Goal: Task Accomplishment & Management: Manage account settings

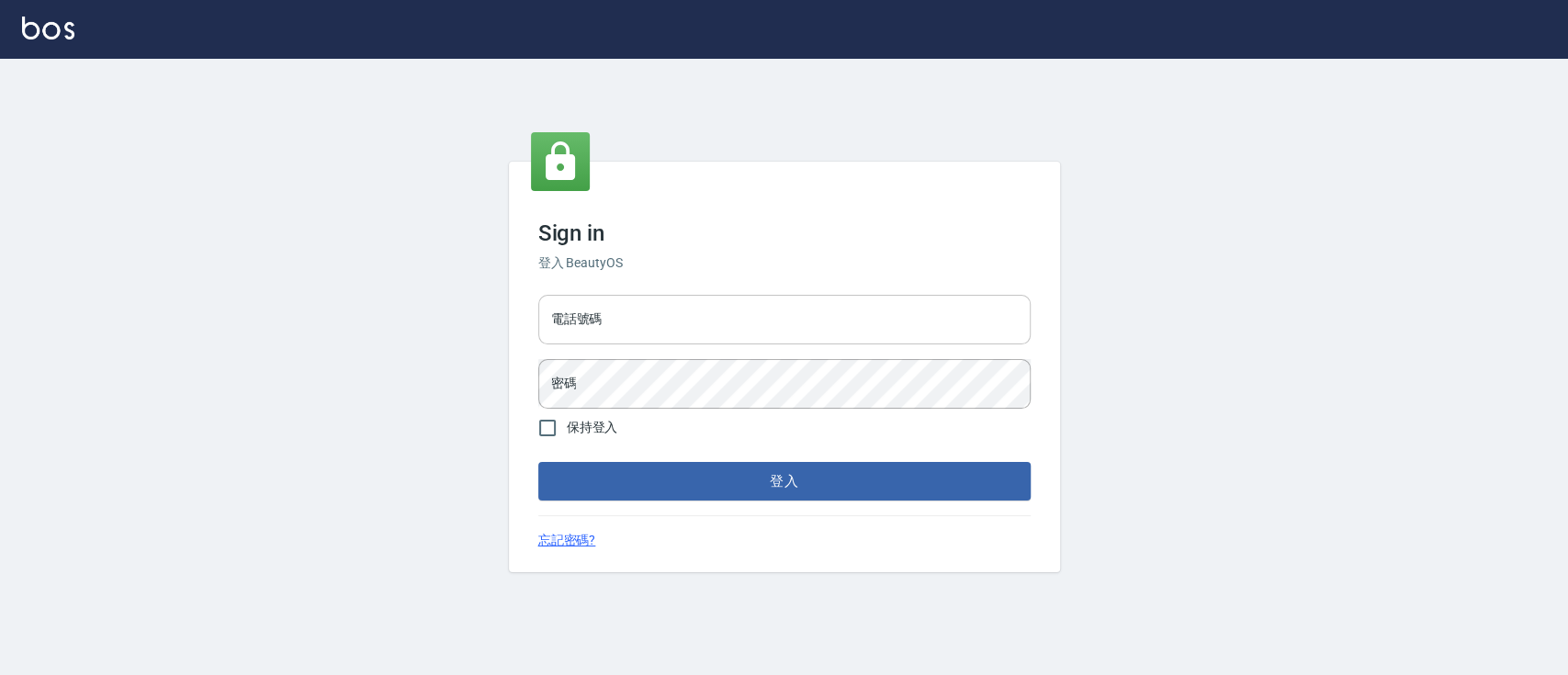
click at [704, 313] on input "電話號碼" at bounding box center [785, 320] width 493 height 50
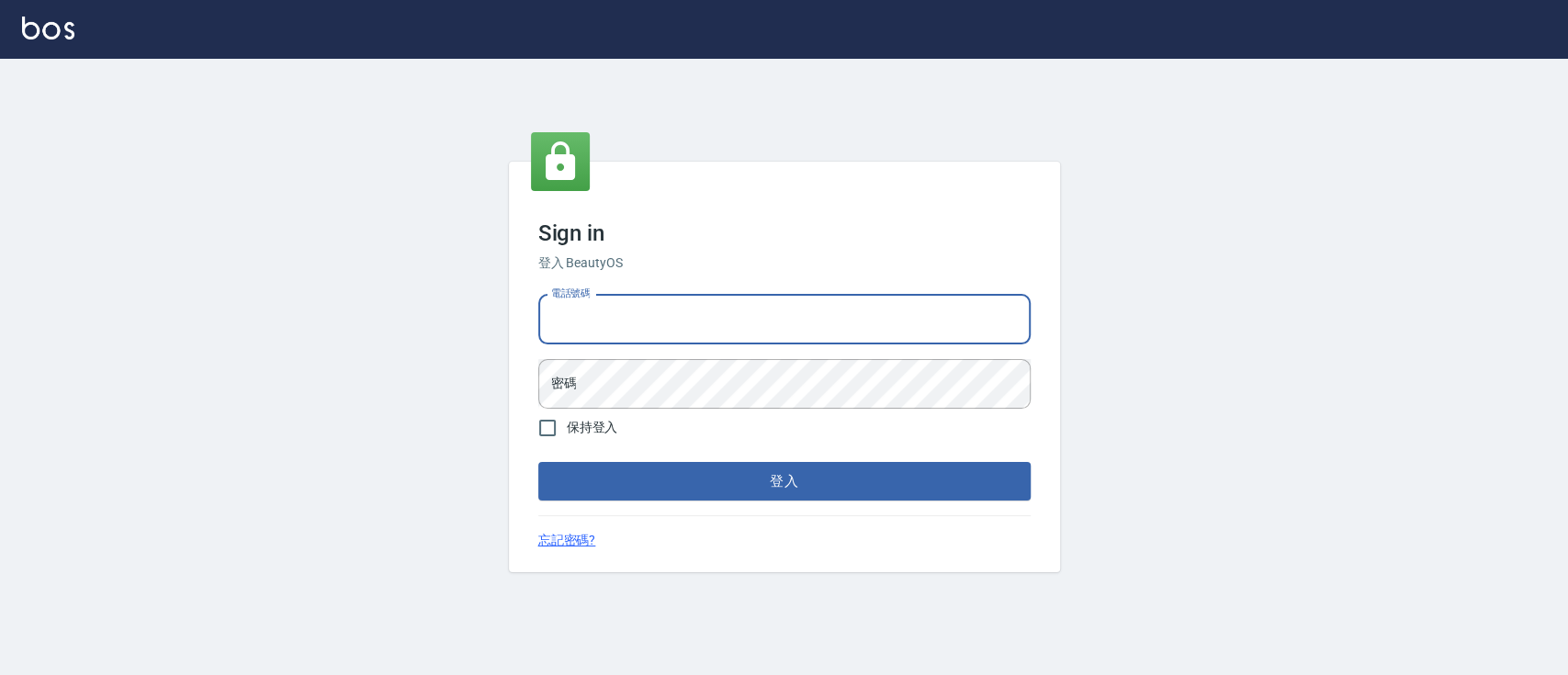
type input "0936904311"
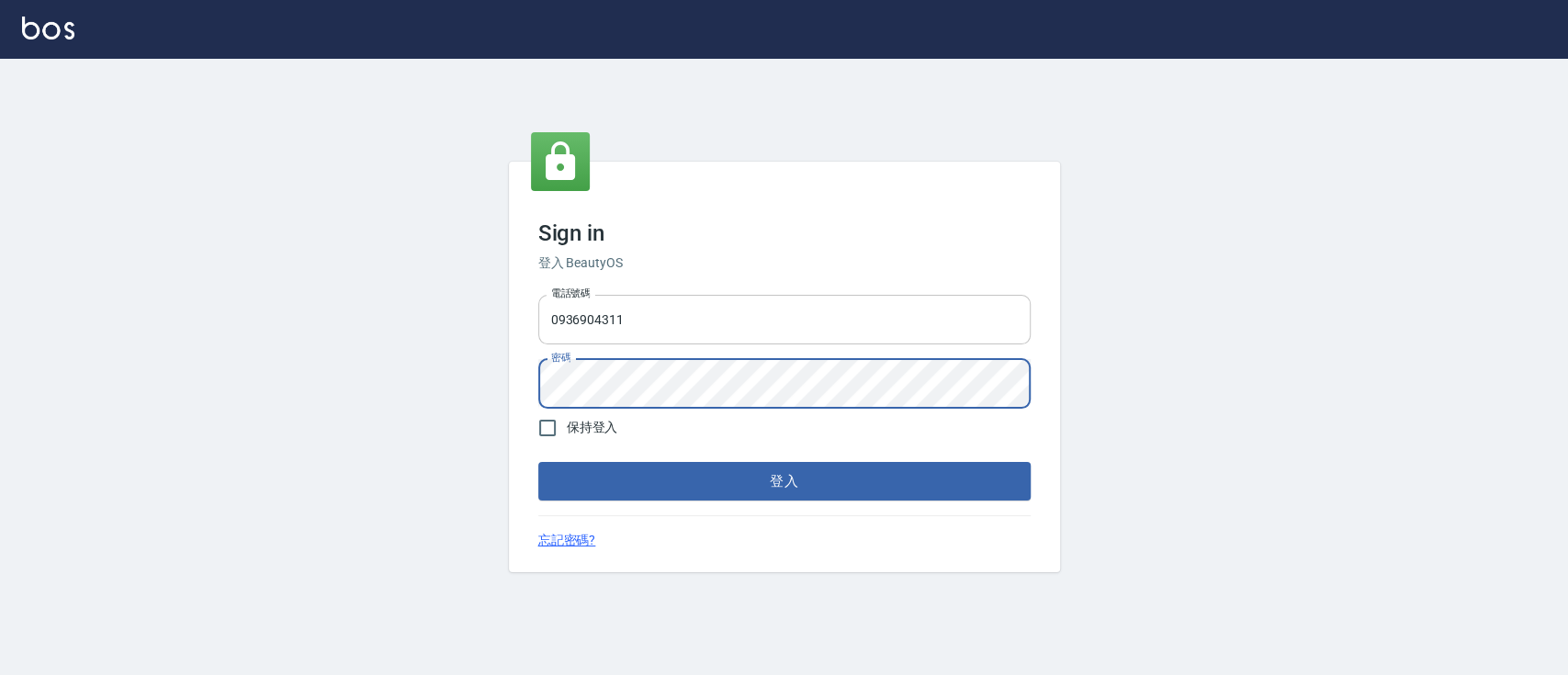
click at [539, 462] on button "登入" at bounding box center [785, 481] width 493 height 38
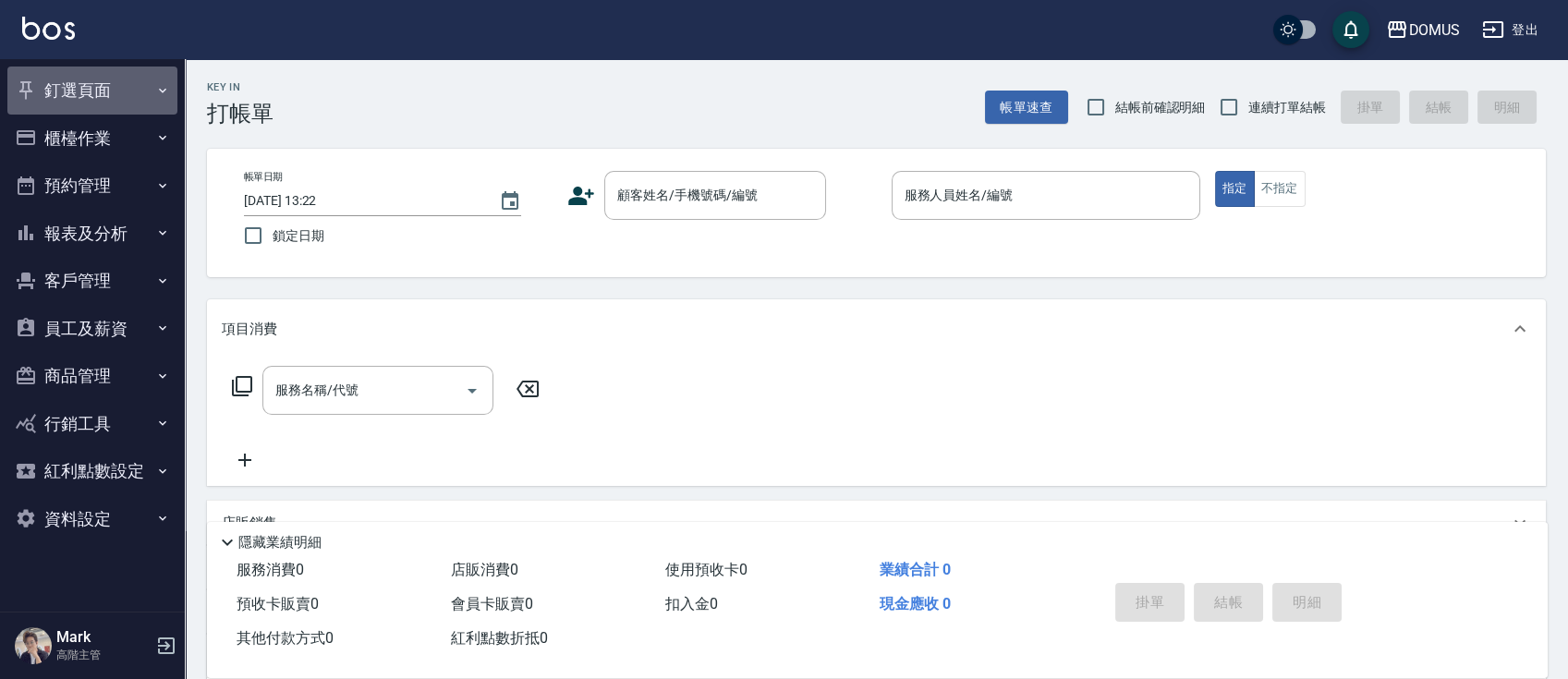
click at [158, 91] on icon "button" at bounding box center [162, 90] width 14 height 14
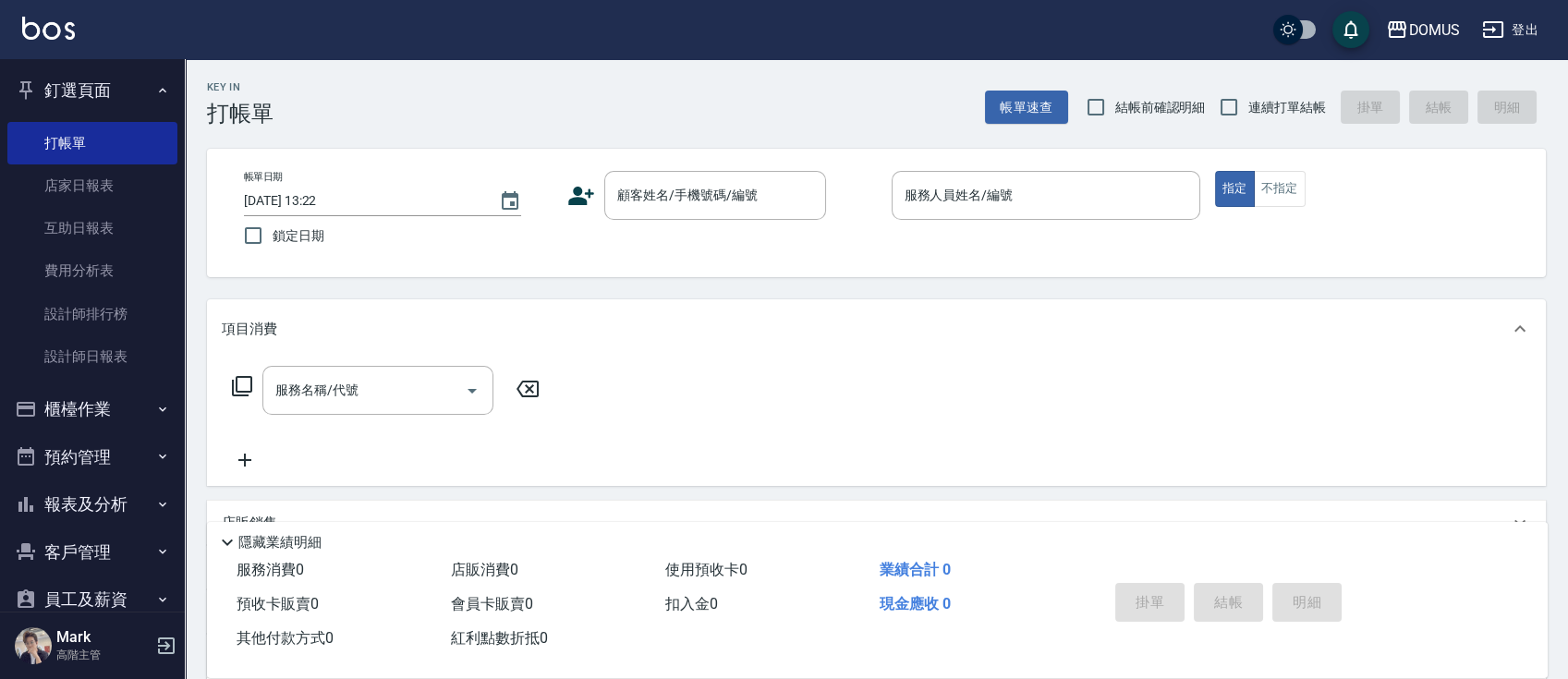
click at [158, 91] on icon "button" at bounding box center [162, 90] width 14 height 14
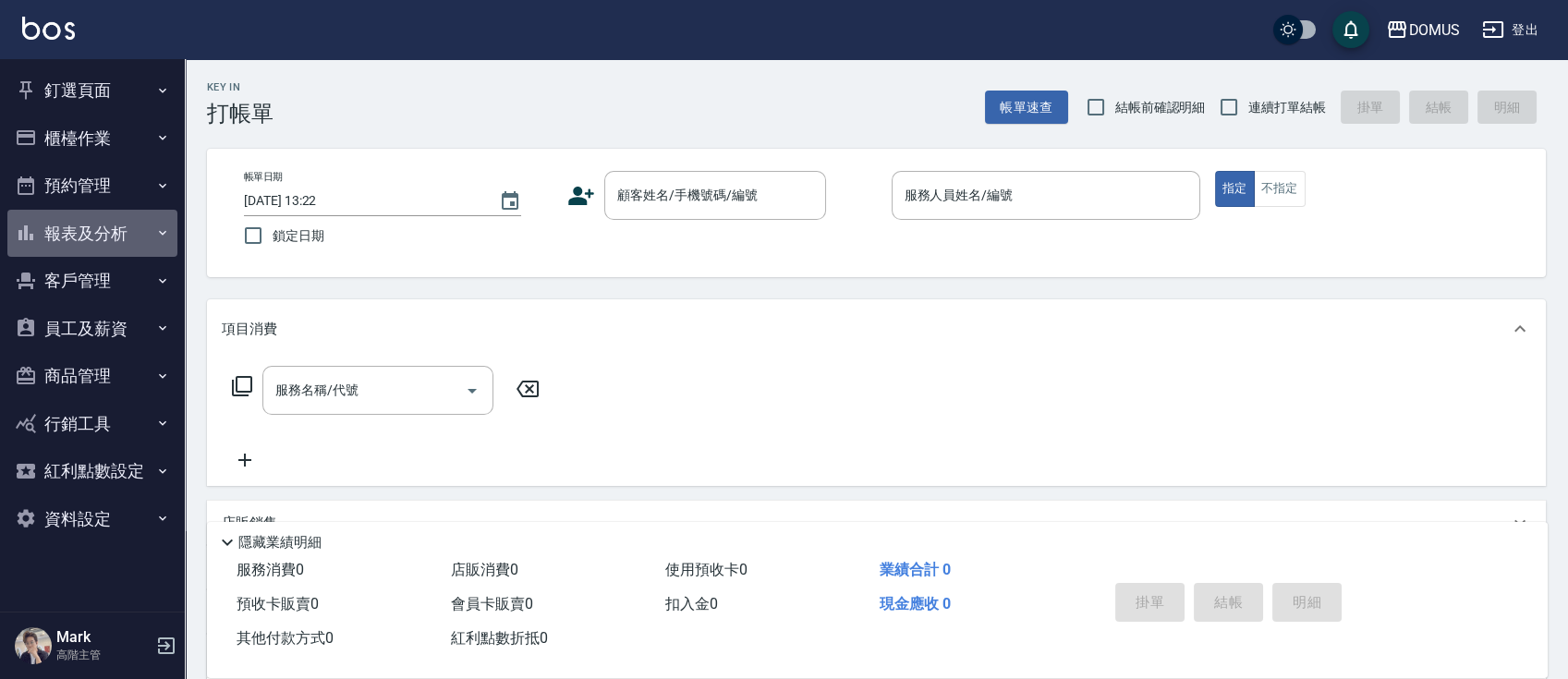
click at [162, 233] on icon "button" at bounding box center [162, 233] width 8 height 5
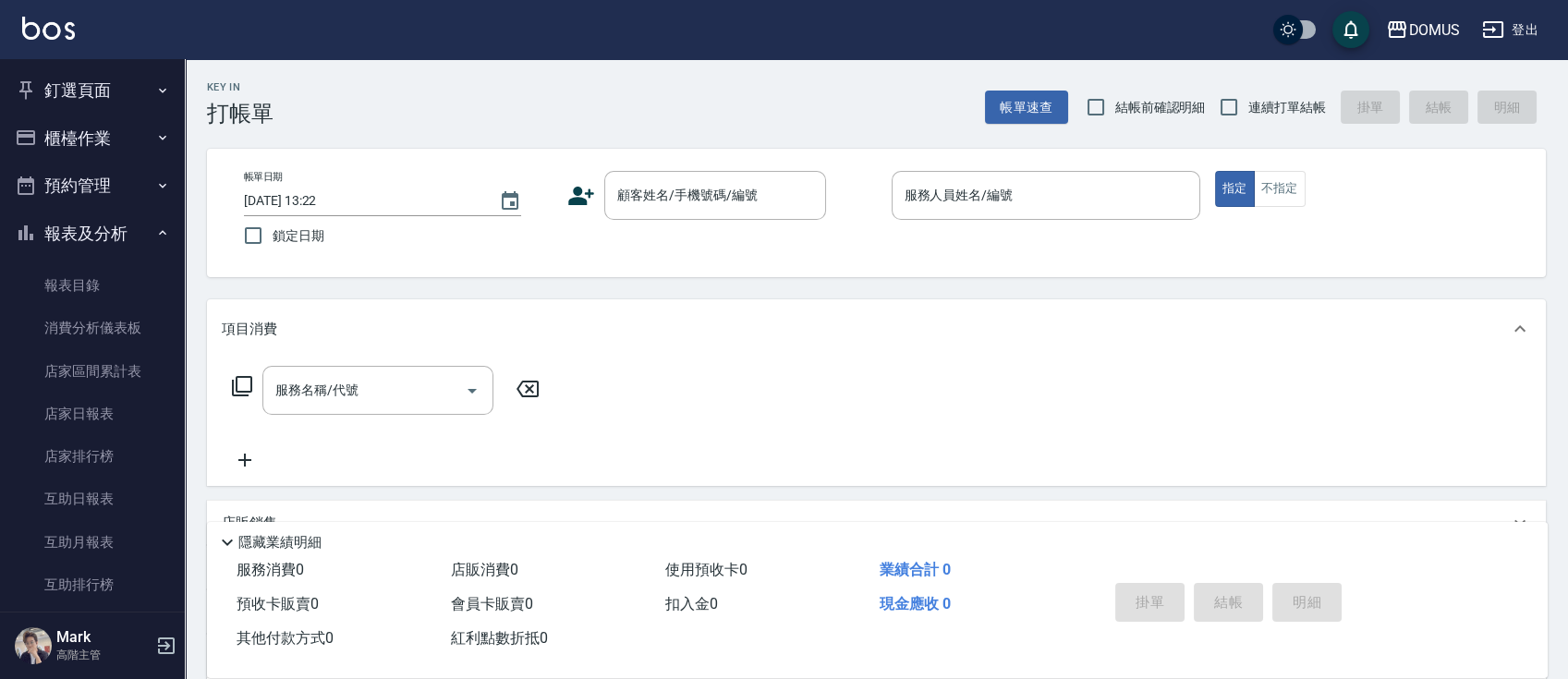
click at [162, 233] on button "報表及分析" at bounding box center [92, 233] width 170 height 48
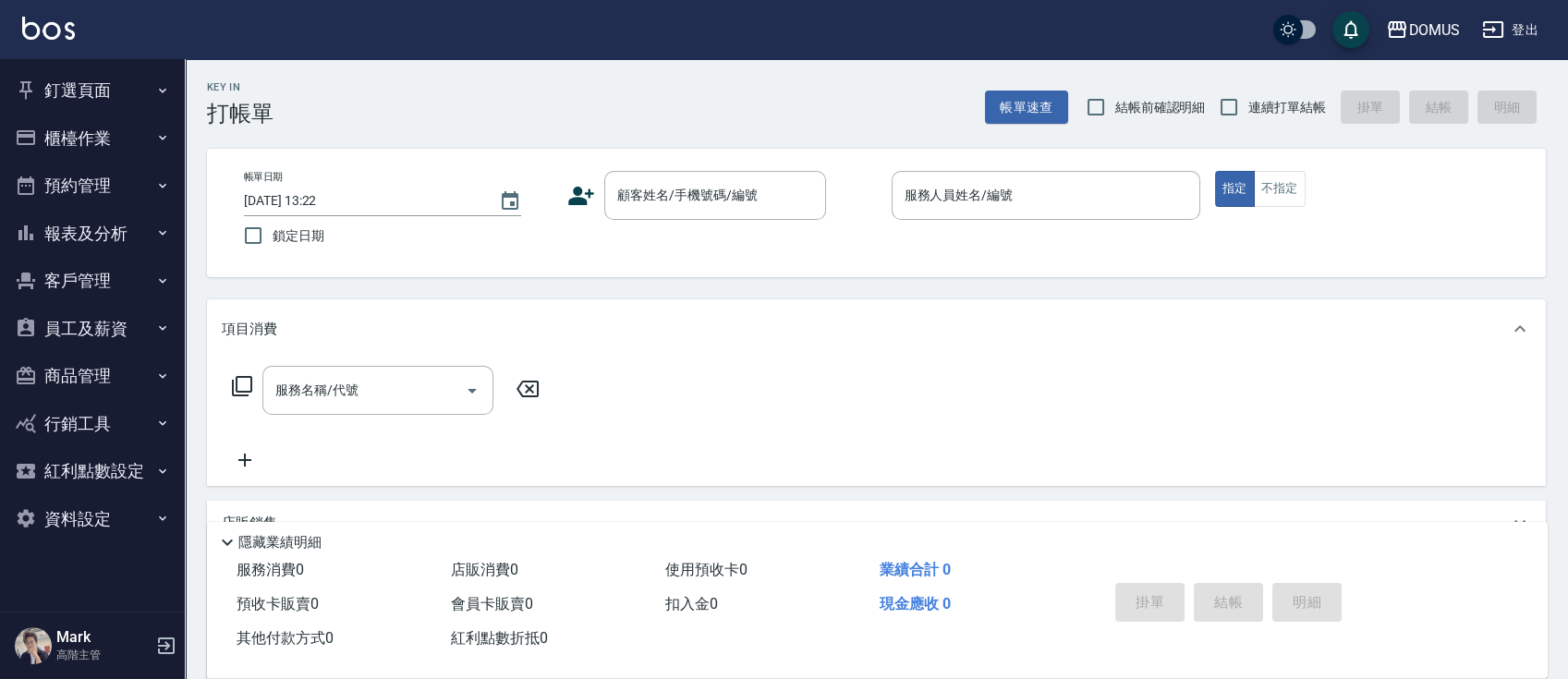
click at [133, 97] on button "釘選頁面" at bounding box center [92, 90] width 170 height 48
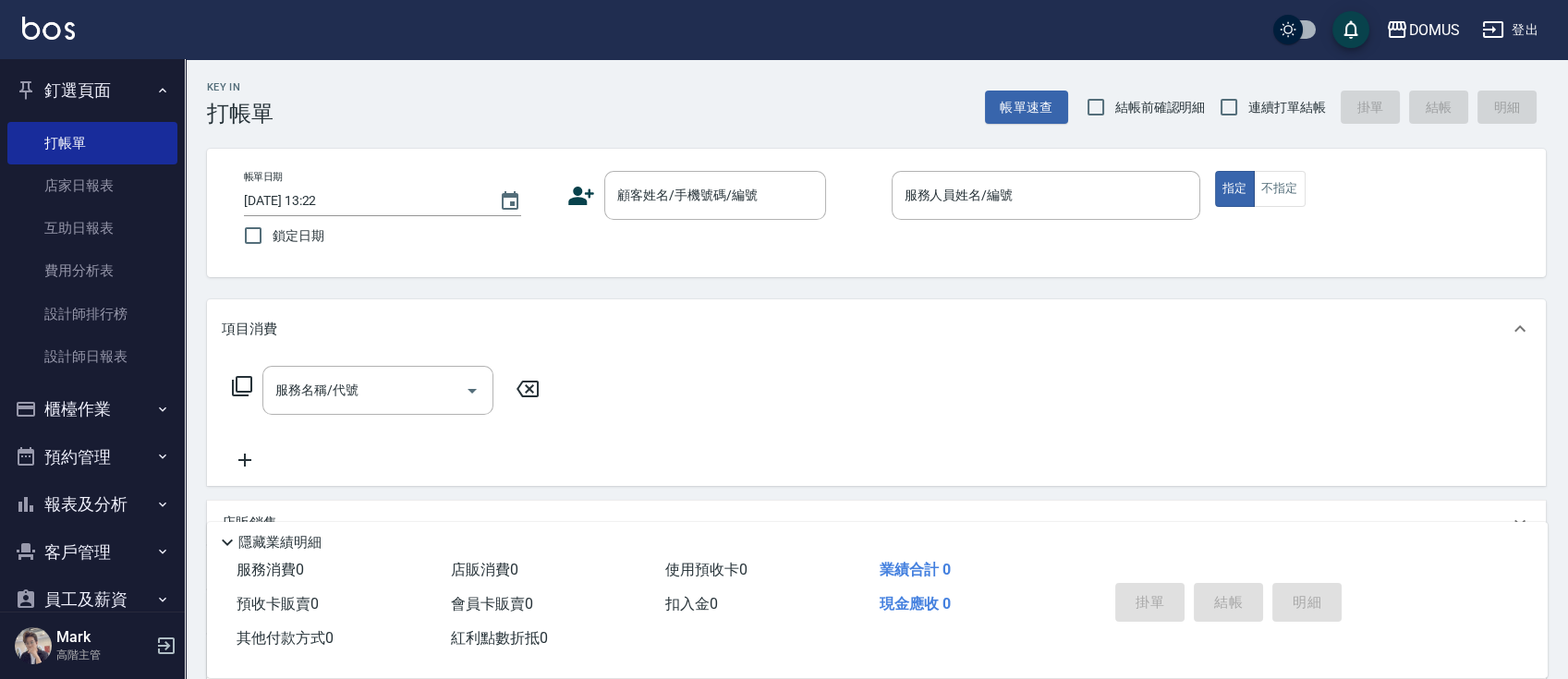
click at [138, 90] on button "釘選頁面" at bounding box center [92, 90] width 170 height 48
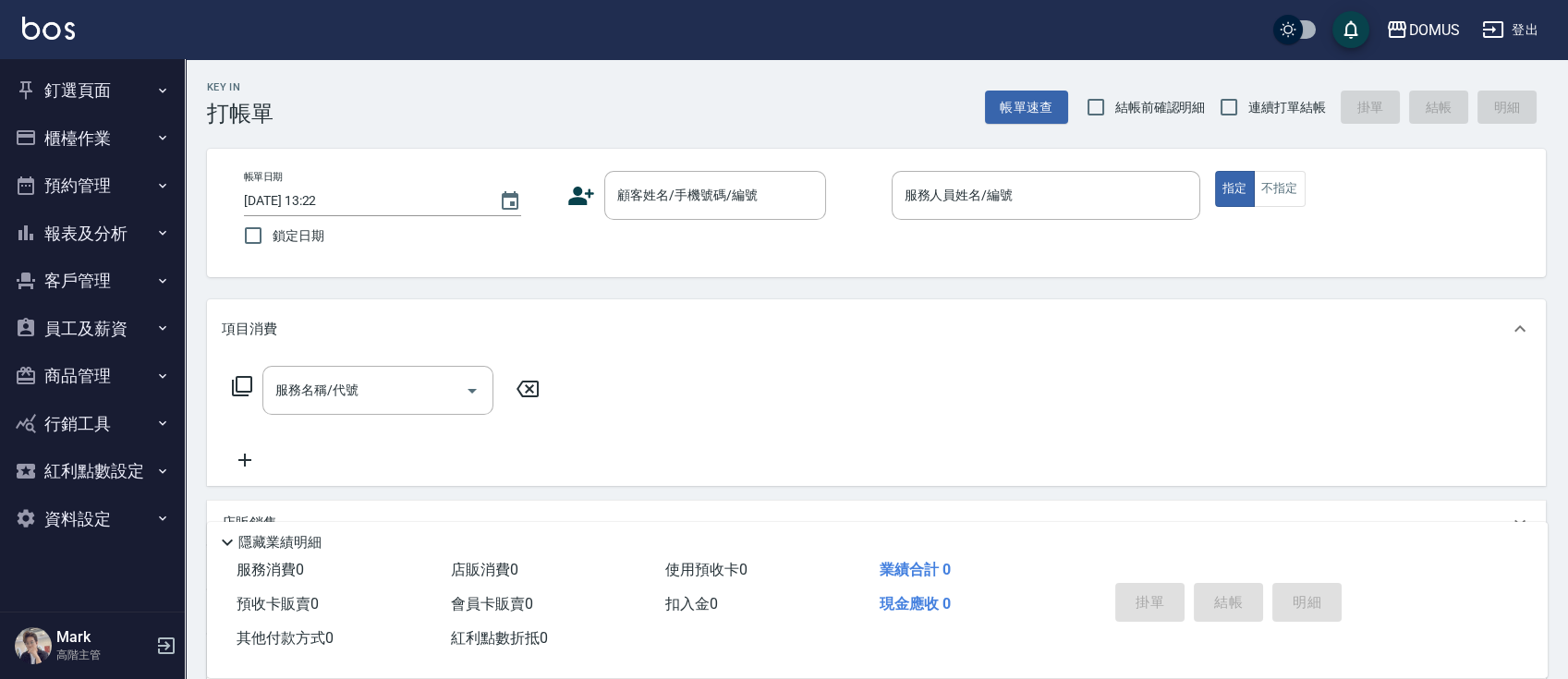
click at [133, 234] on button "報表及分析" at bounding box center [92, 233] width 170 height 48
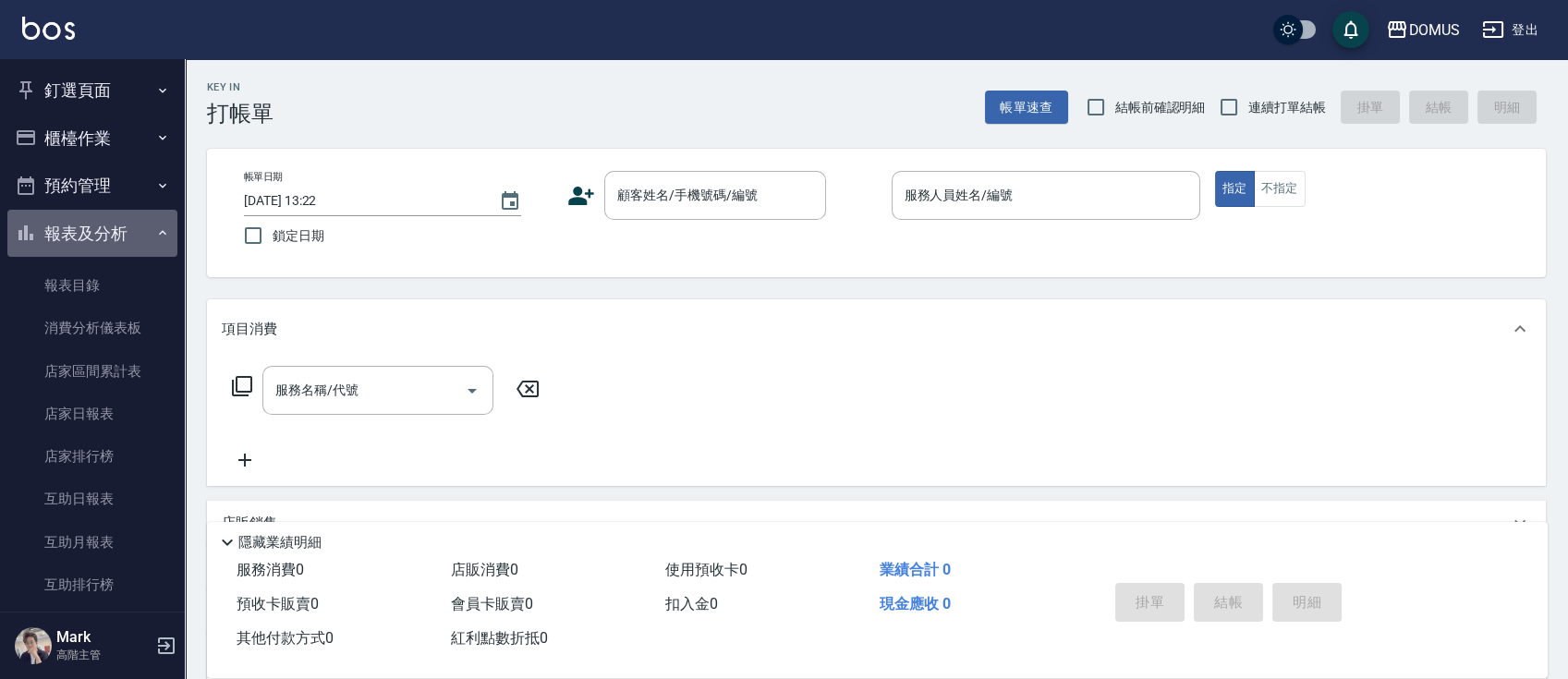
click at [133, 226] on button "報表及分析" at bounding box center [92, 233] width 170 height 48
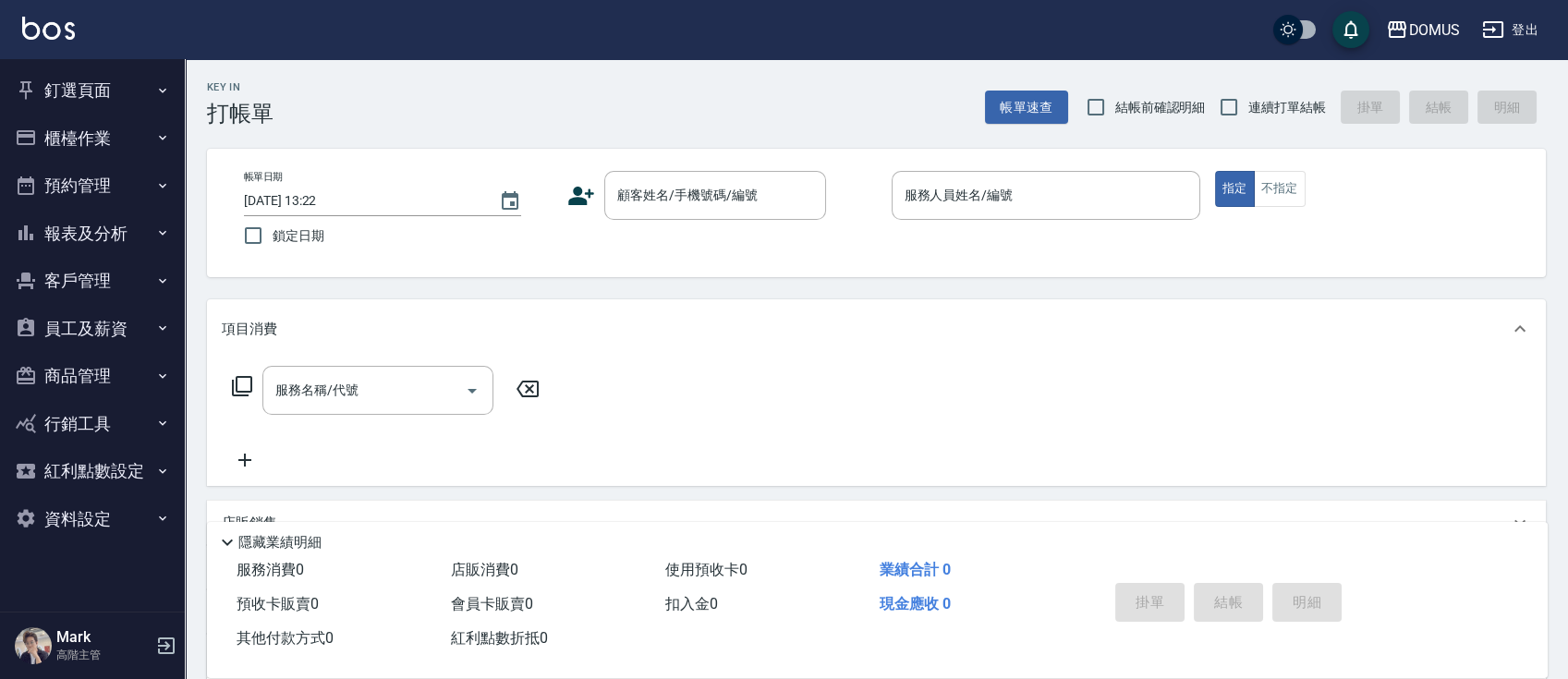
click at [135, 136] on button "櫃檯作業" at bounding box center [92, 138] width 170 height 48
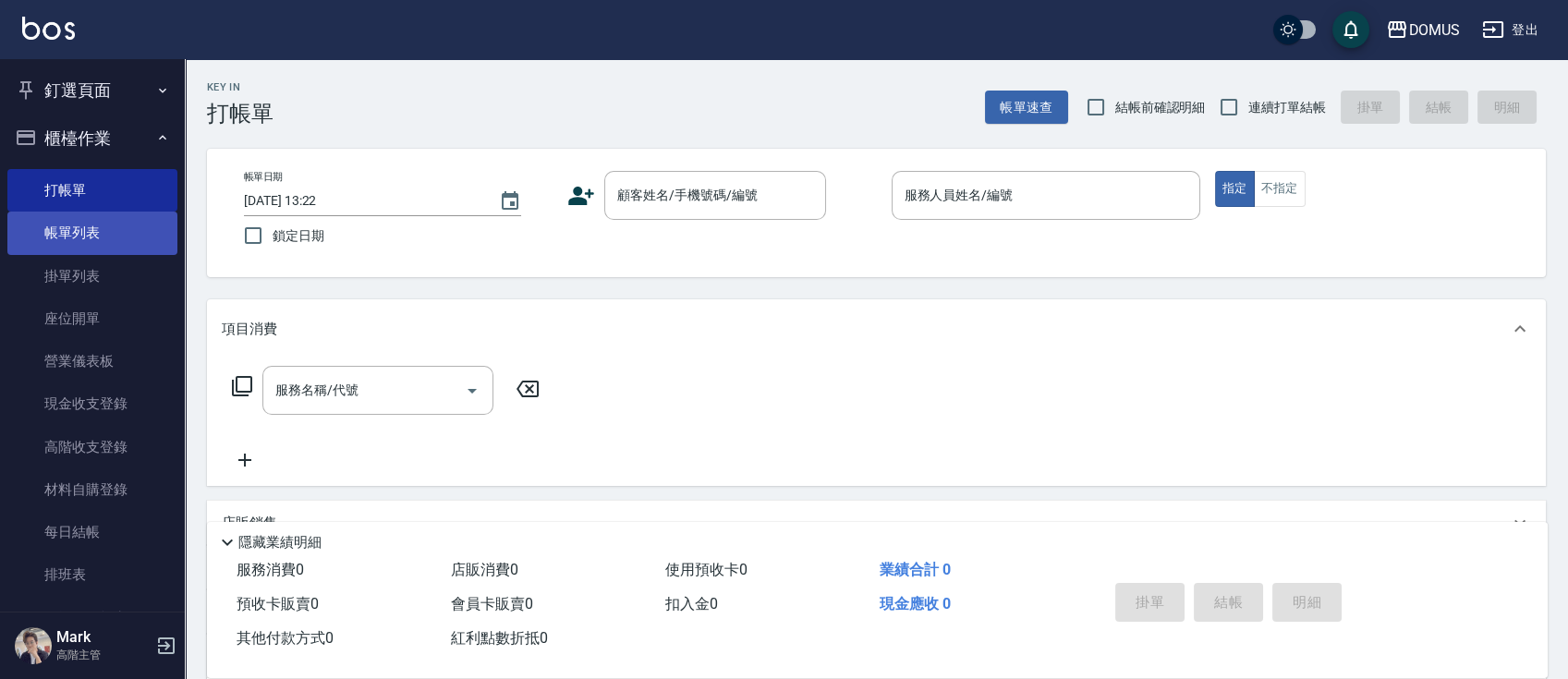
click at [97, 239] on link "帳單列表" at bounding box center [92, 232] width 170 height 42
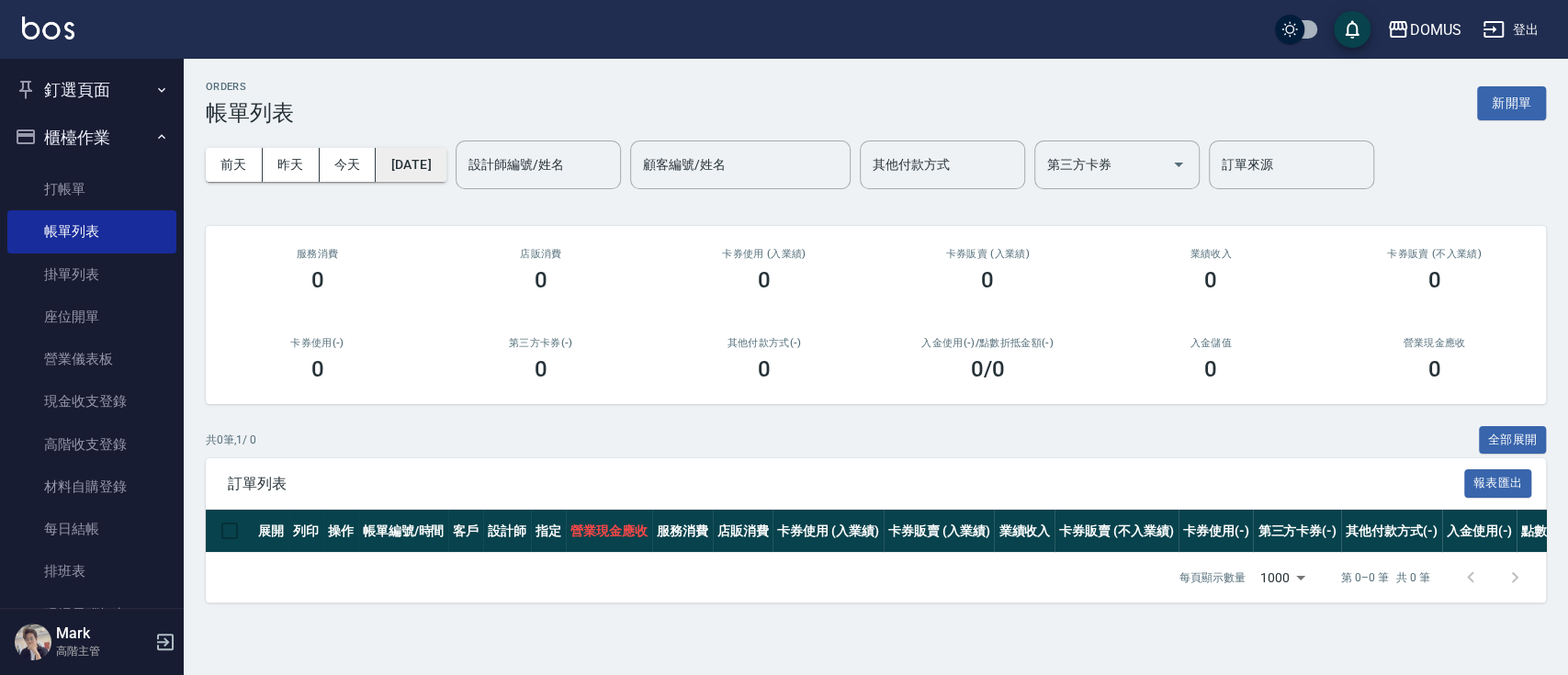
click at [446, 161] on button "[DATE]" at bounding box center [411, 165] width 70 height 34
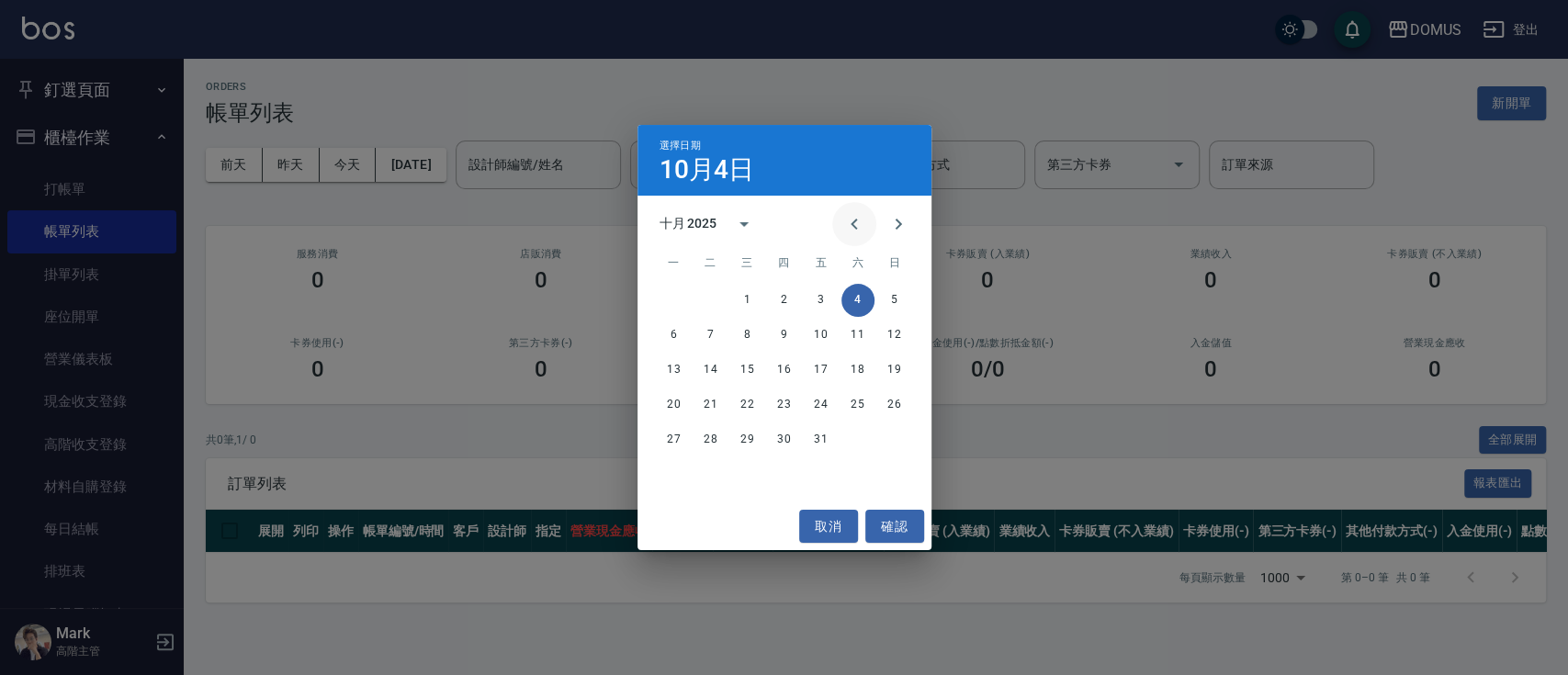
click at [853, 227] on icon "Previous month" at bounding box center [854, 223] width 22 height 22
click at [894, 334] on button "14" at bounding box center [895, 335] width 33 height 33
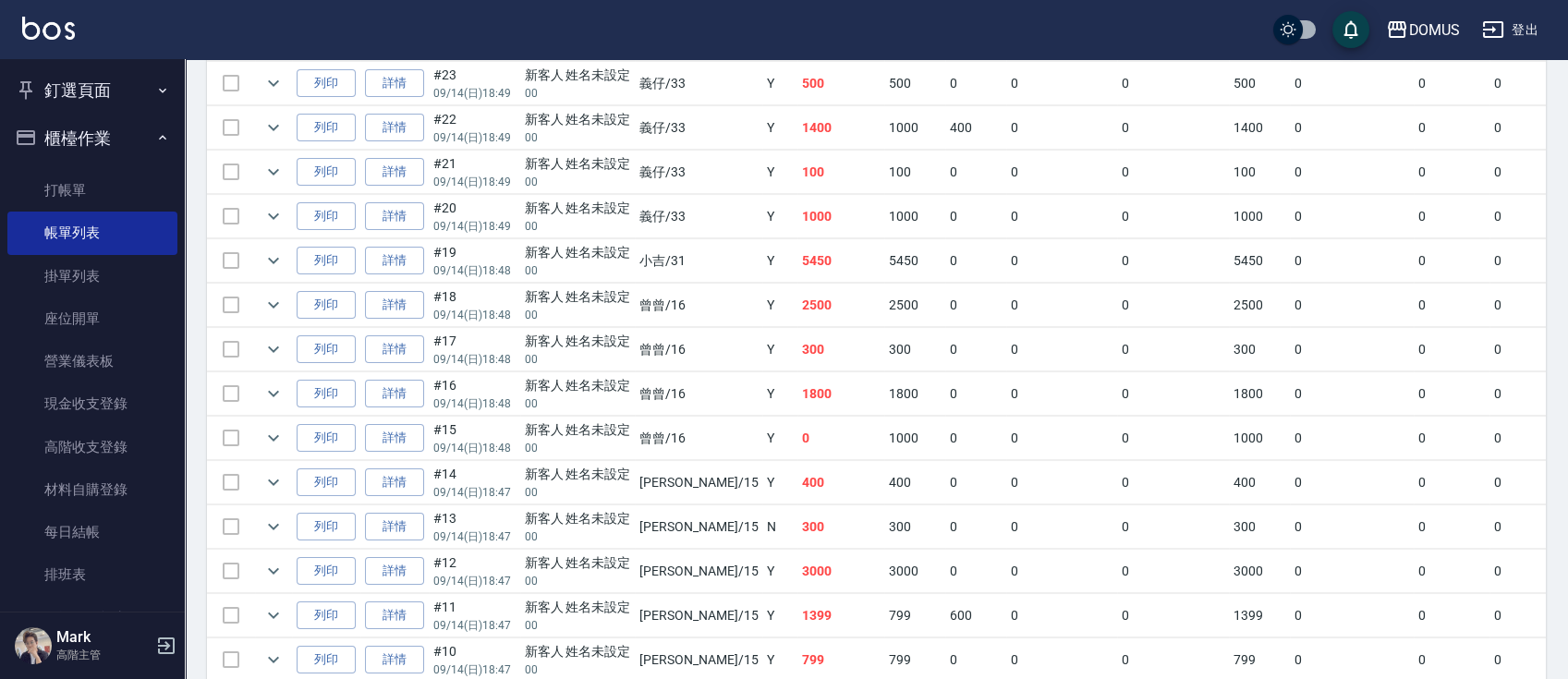
scroll to position [616, 0]
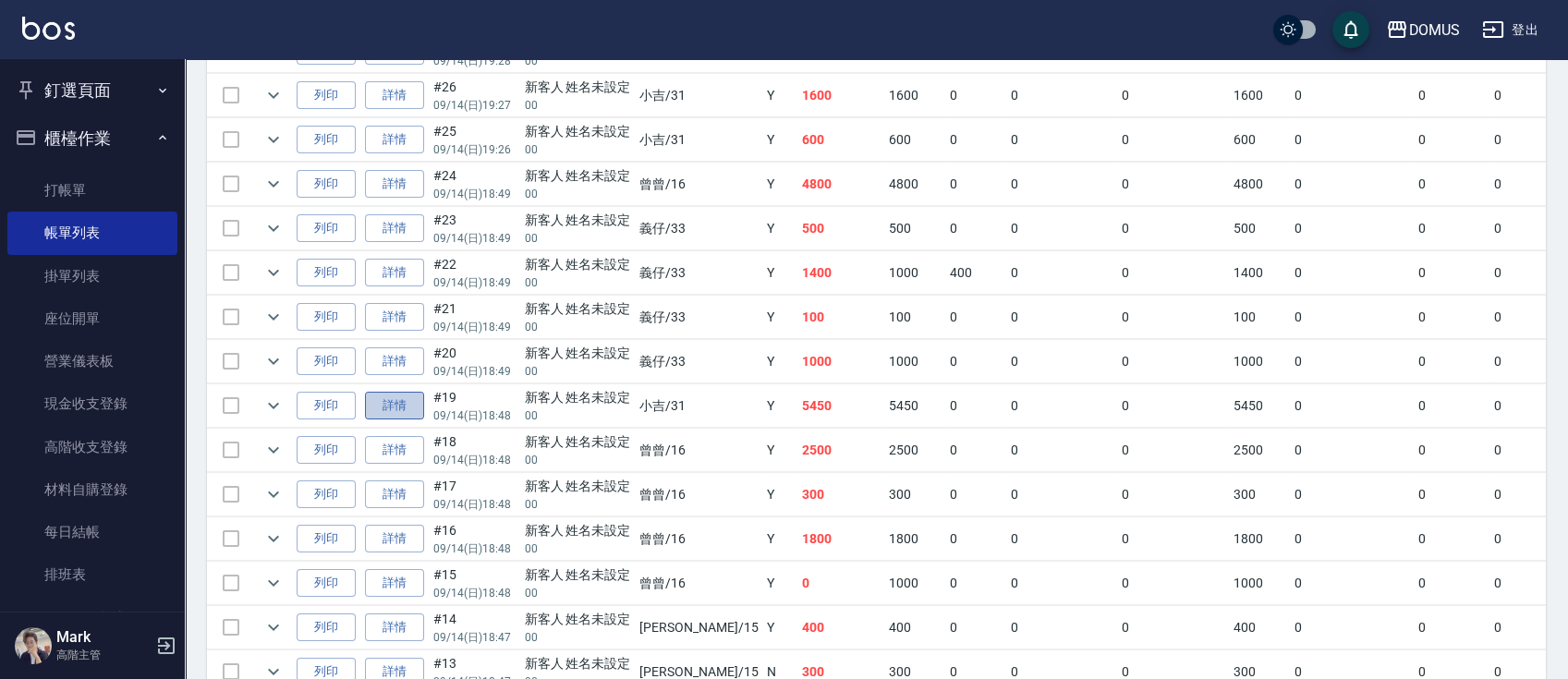
click at [411, 400] on link "詳情" at bounding box center [395, 406] width 60 height 29
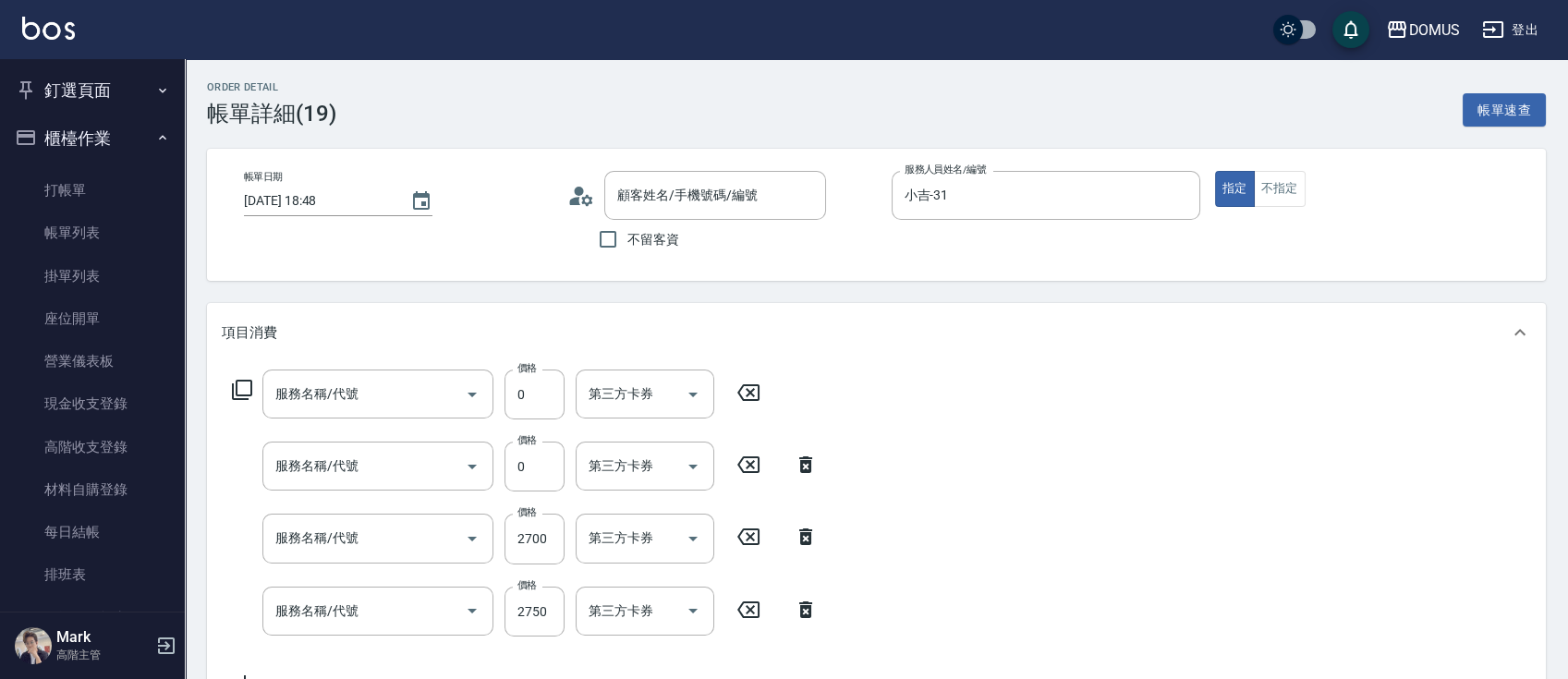
type input "[DATE] 18:48"
type input "小吉-31"
type input "540"
type input "漂髮(502)"
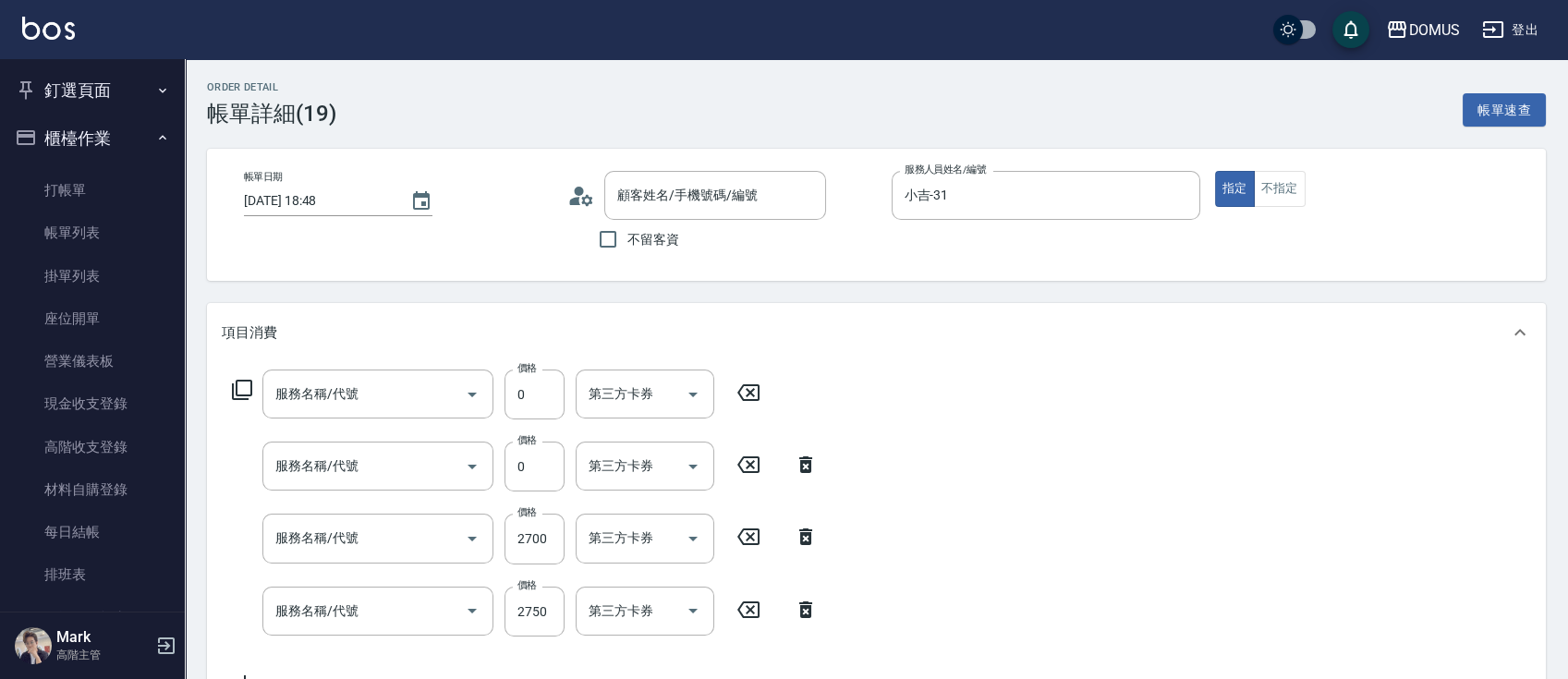
type input "京煥羽護髮中(630)"
type input "染髮(501)"
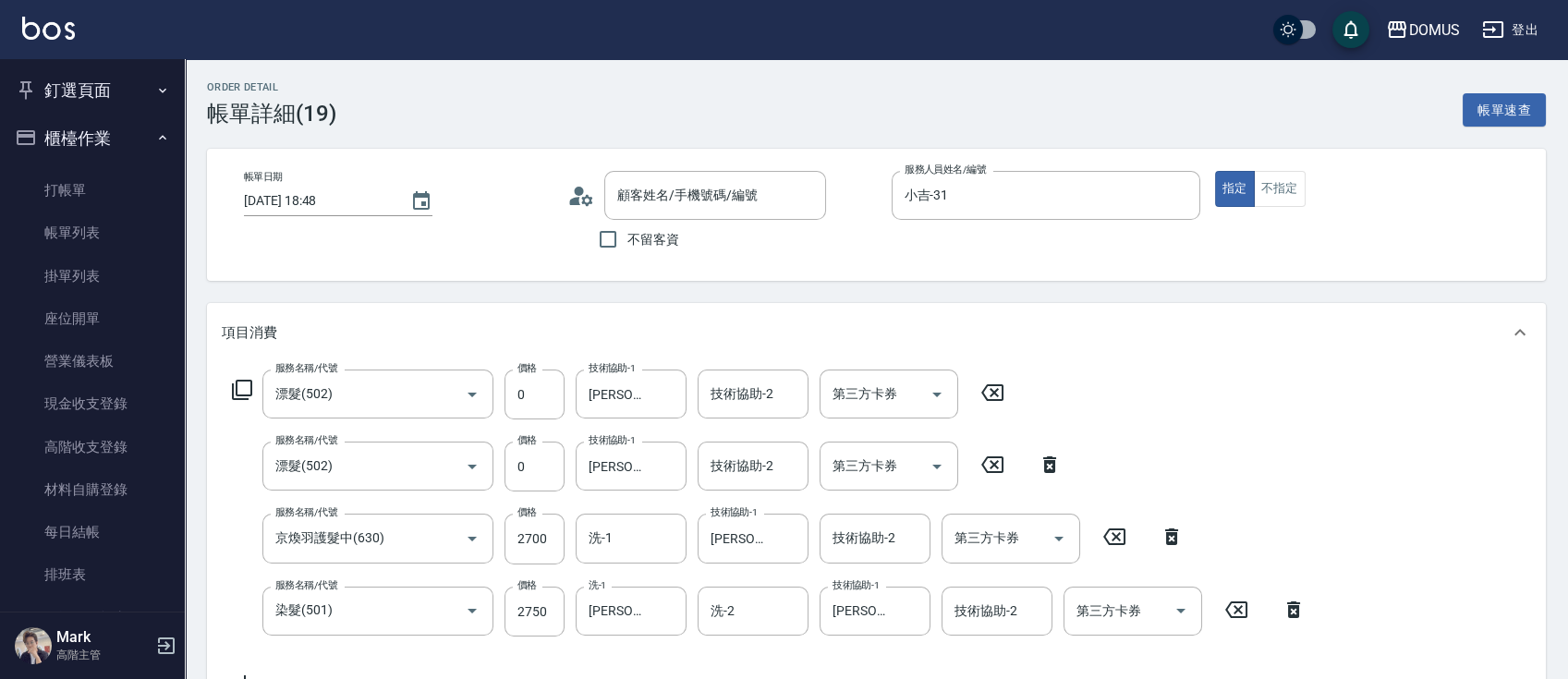
type input "新客人 姓名未設定/00/null"
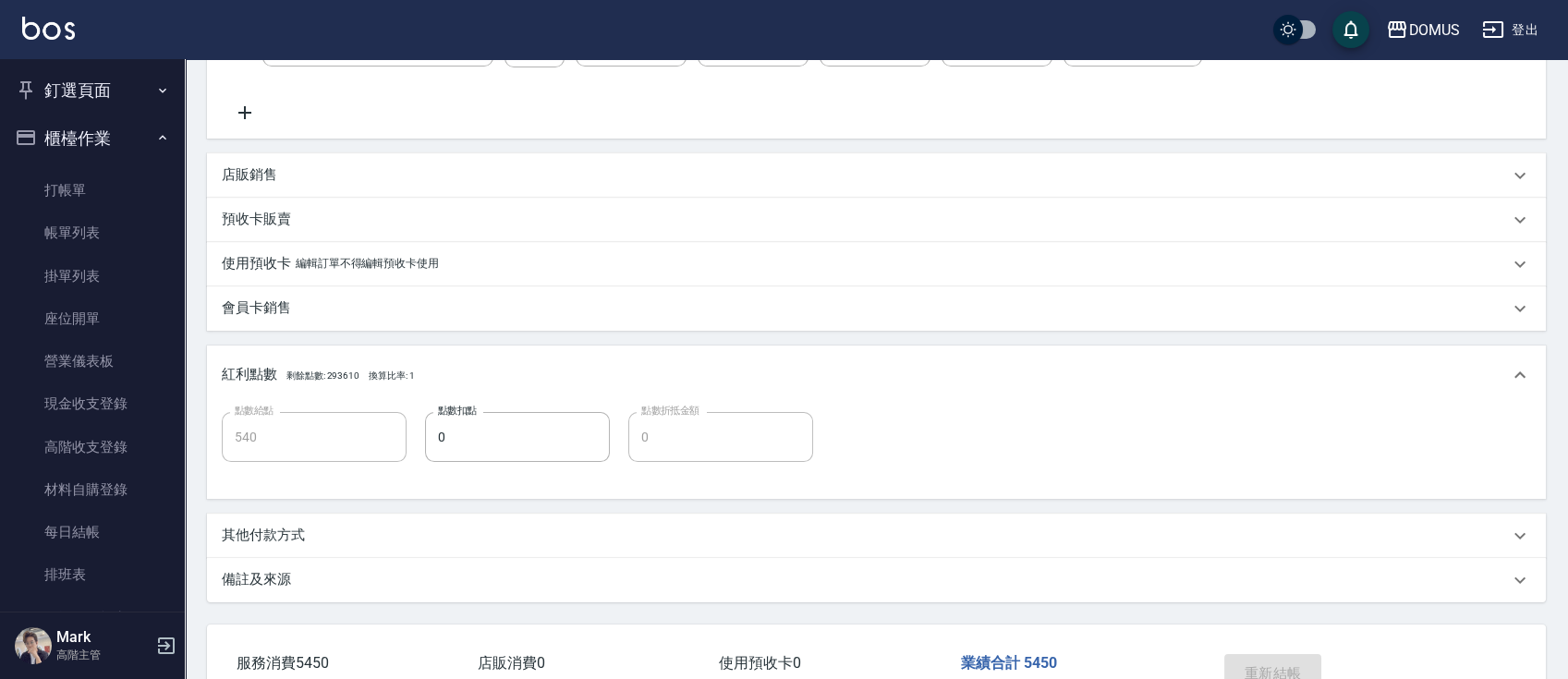
scroll to position [689, 0]
